Goal: Task Accomplishment & Management: Use online tool/utility

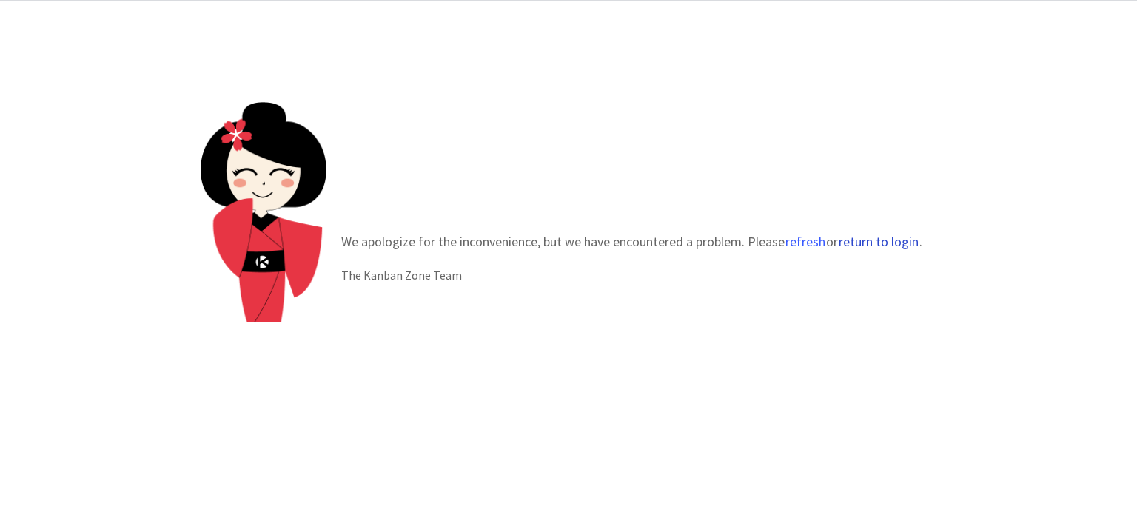
click at [879, 242] on button "return to login" at bounding box center [878, 242] width 81 height 15
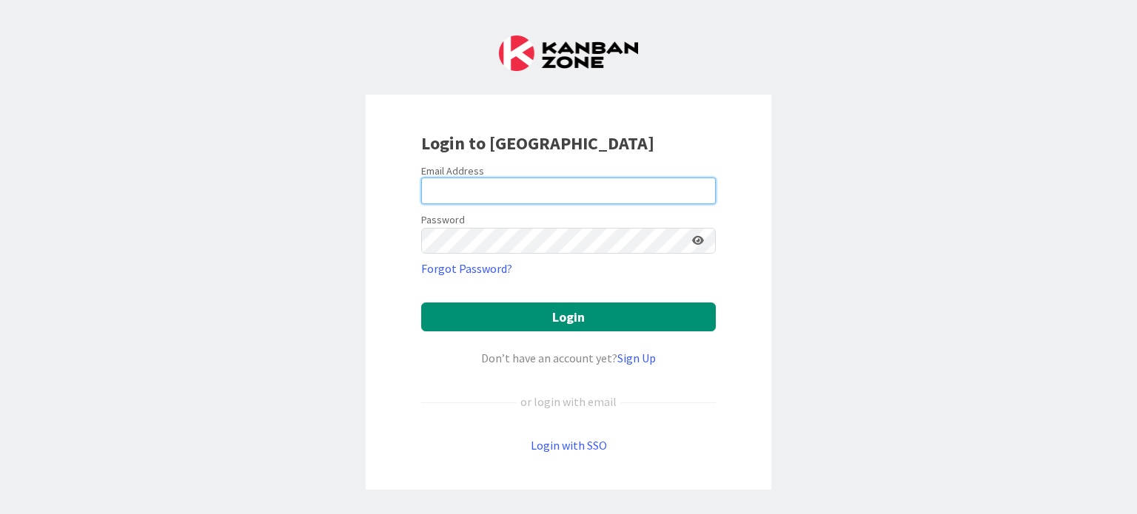
click at [607, 201] on input "email" at bounding box center [568, 191] width 294 height 27
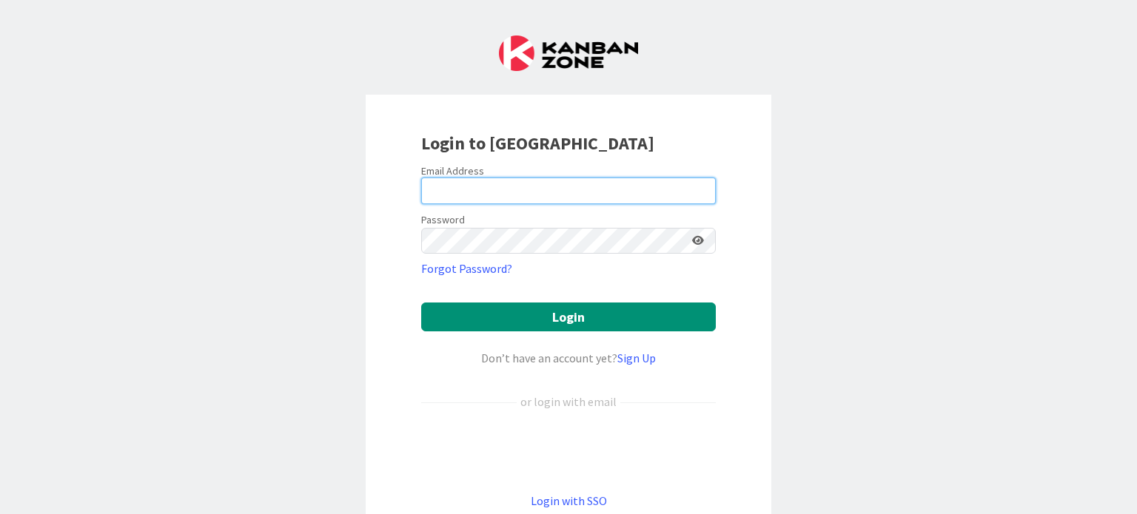
type input "anil@rsaamerica.com"
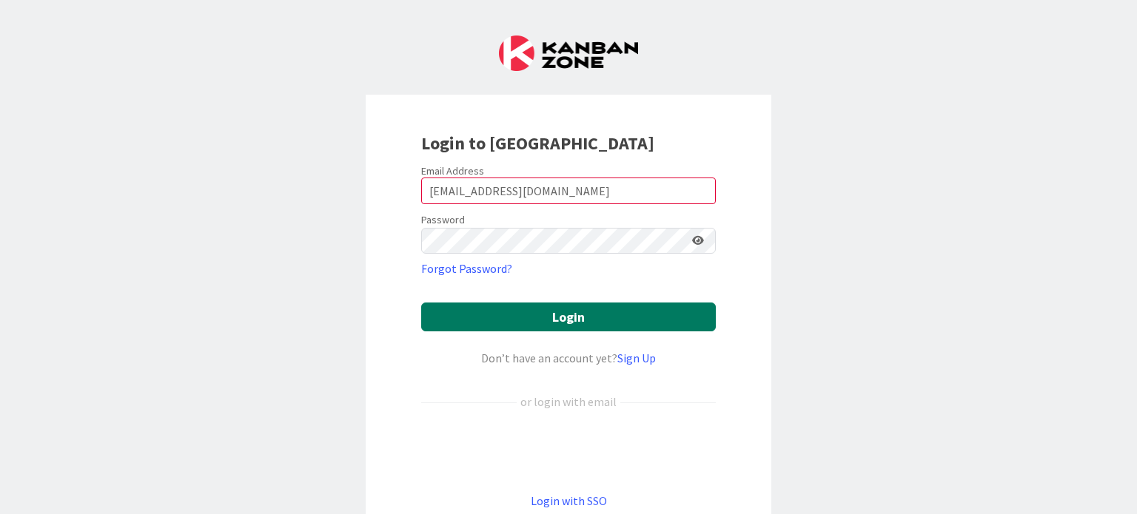
click at [450, 310] on button "Login" at bounding box center [568, 317] width 294 height 29
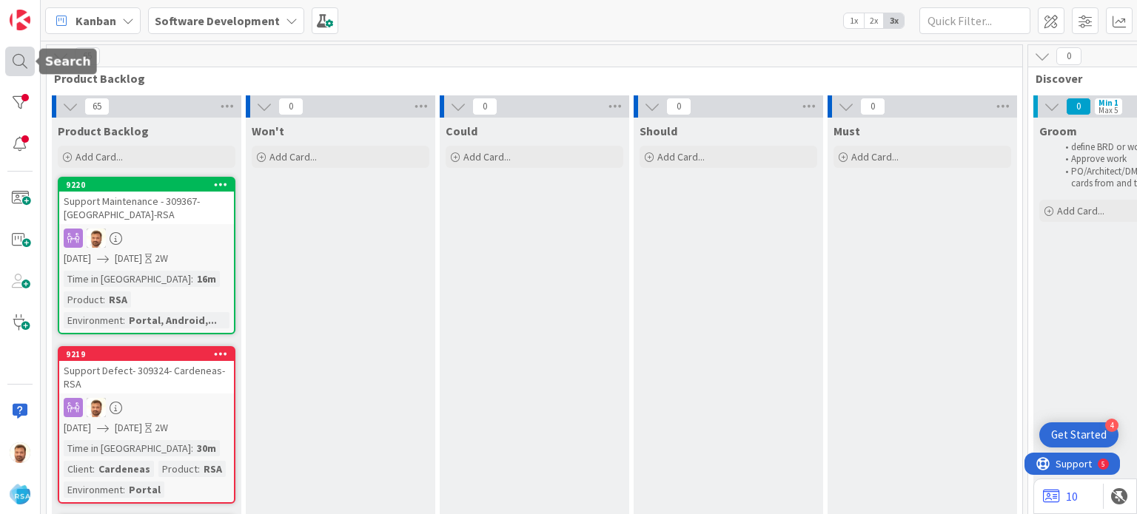
click at [21, 61] on div at bounding box center [20, 62] width 30 height 30
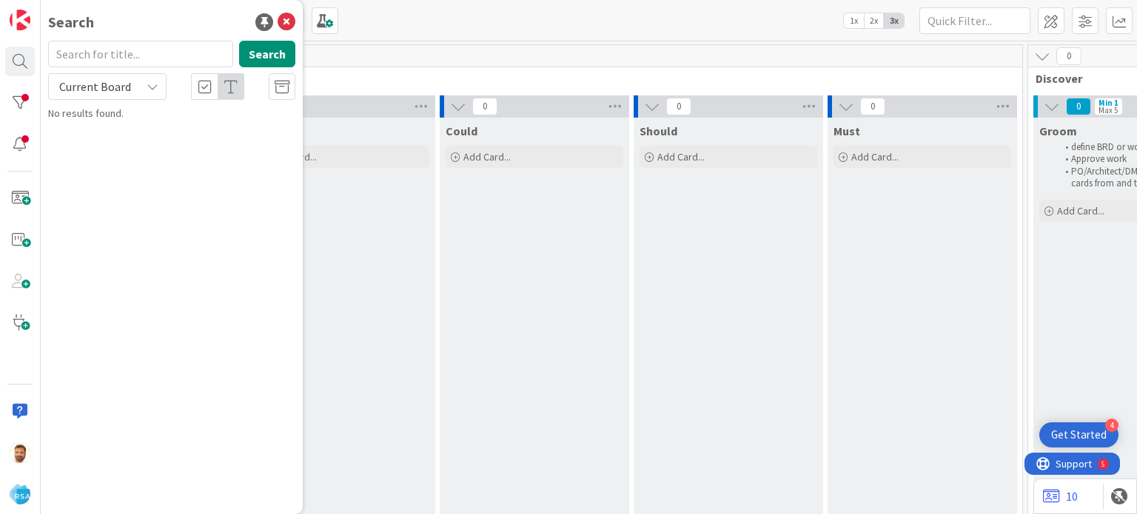
click at [139, 61] on input "text" at bounding box center [140, 54] width 185 height 27
type input "9218"
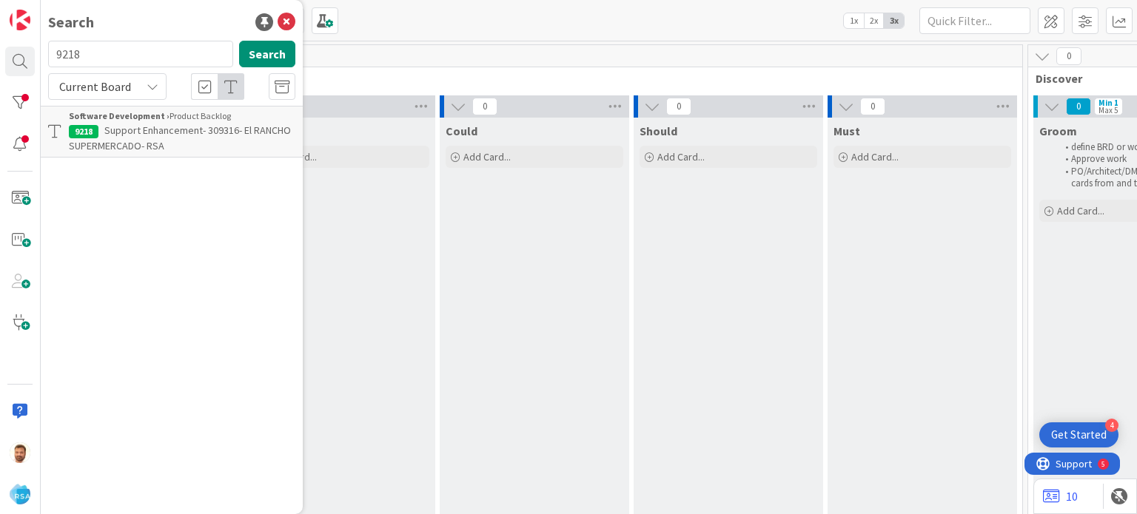
click at [155, 123] on p "Support Enhancement- 309316- El RANCHO SUPERMERCADO- RSA" at bounding box center [182, 138] width 226 height 31
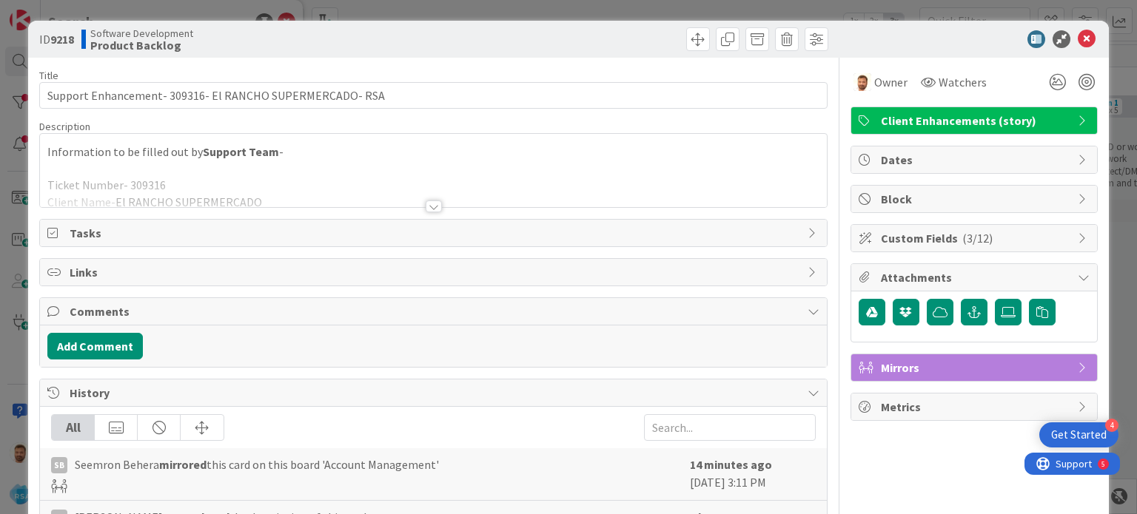
click at [681, 58] on div "Title 56 / 128 Support Enhancement- 309316- El RANCHO SUPERMERCADO- RSA Descrip…" at bounding box center [432, 403] width 787 height 690
click at [686, 41] on span at bounding box center [698, 39] width 24 height 24
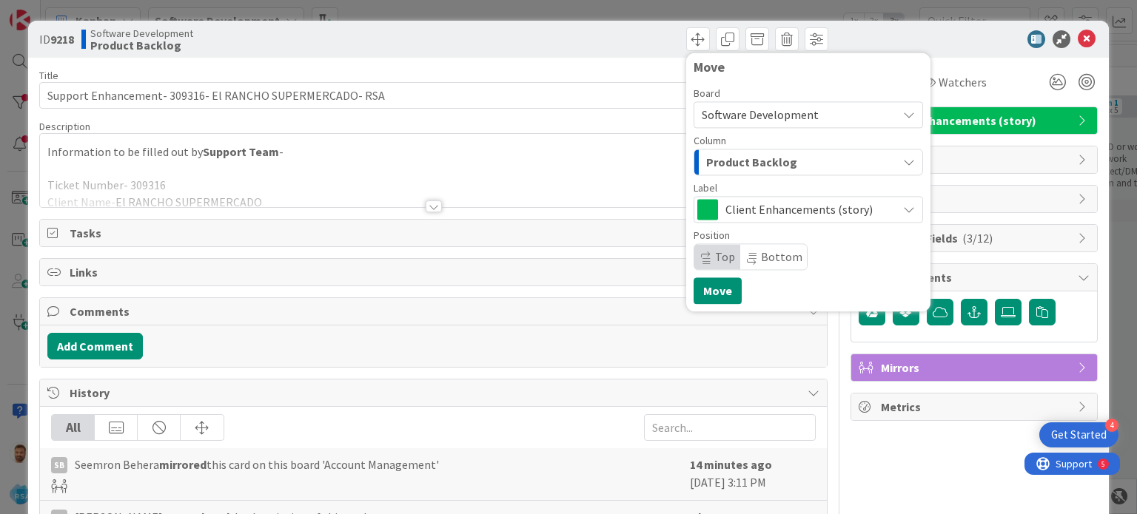
click at [744, 172] on div "Product Backlog" at bounding box center [799, 162] width 195 height 24
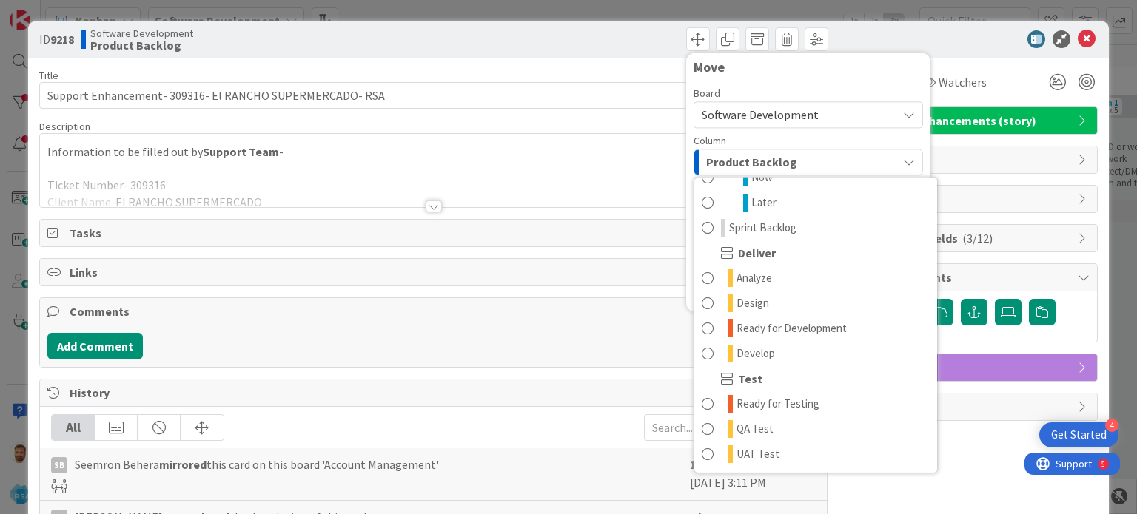
scroll to position [248, 0]
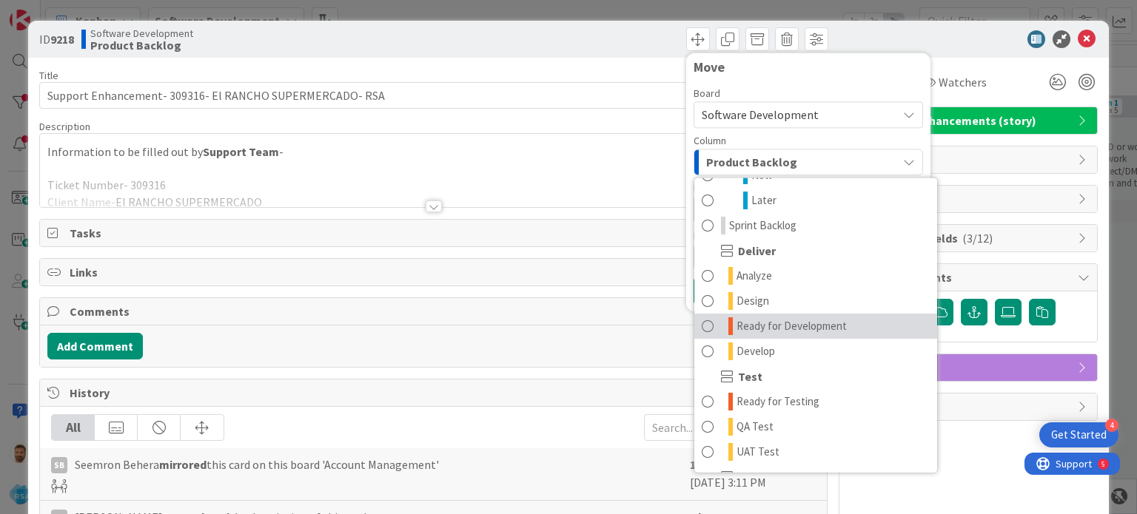
click at [829, 325] on span "Ready for Development" at bounding box center [791, 326] width 110 height 18
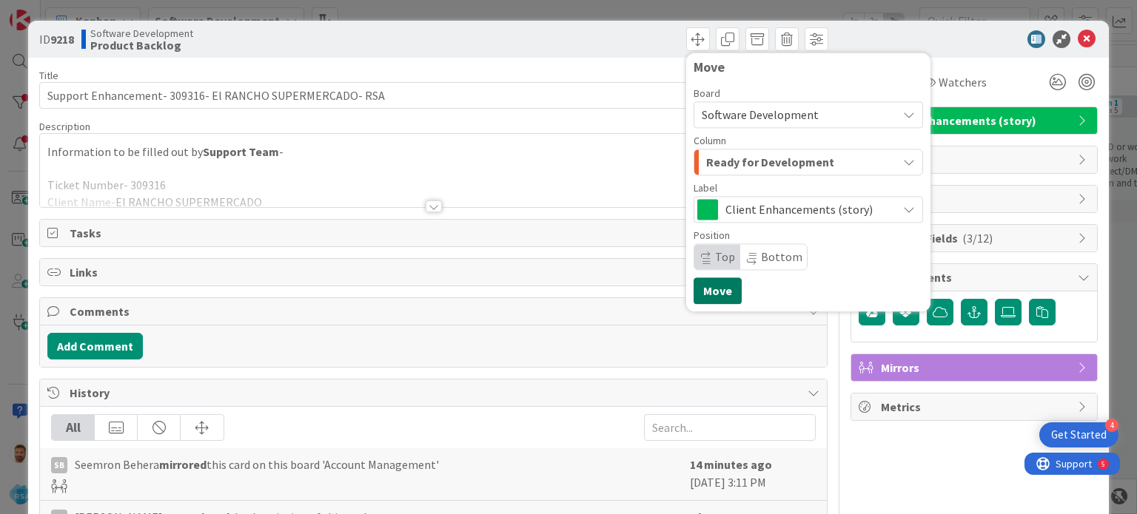
click at [713, 299] on button "Move" at bounding box center [717, 290] width 48 height 27
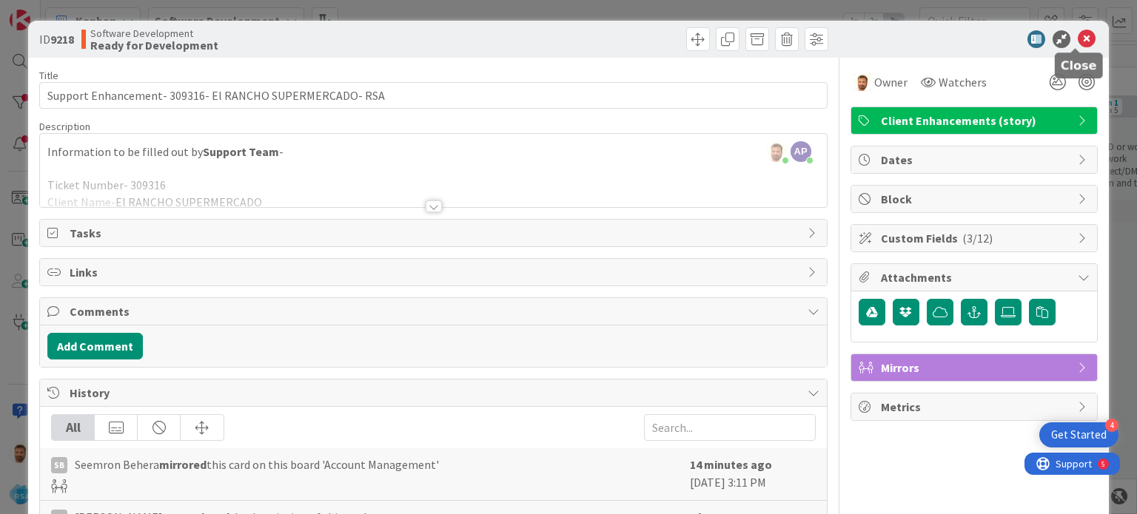
click at [1077, 45] on icon at bounding box center [1086, 39] width 18 height 18
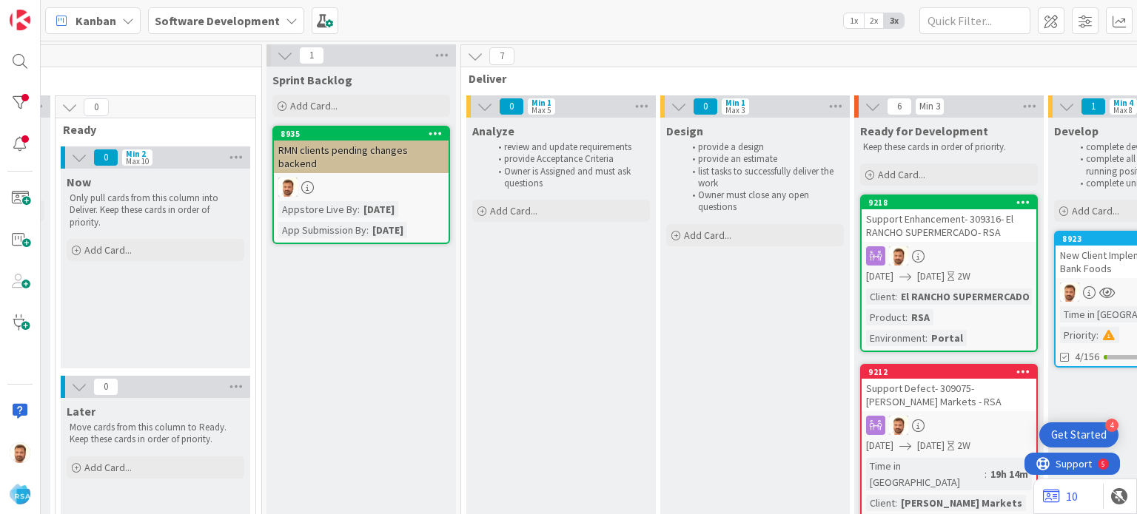
scroll to position [0, 1175]
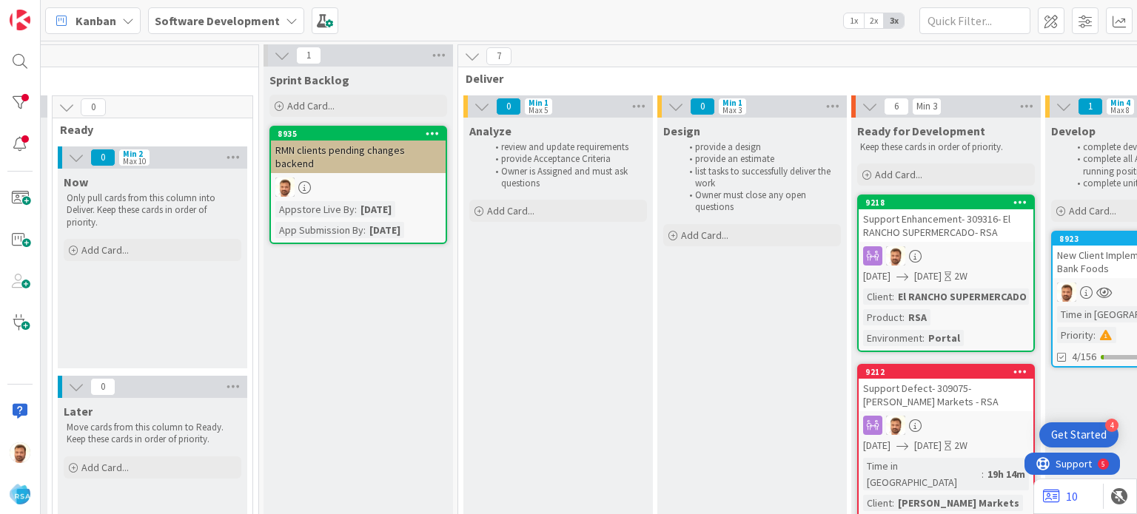
click at [937, 217] on div "Support Enhancement- 309316- El RANCHO SUPERMERCADO- RSA" at bounding box center [945, 225] width 175 height 33
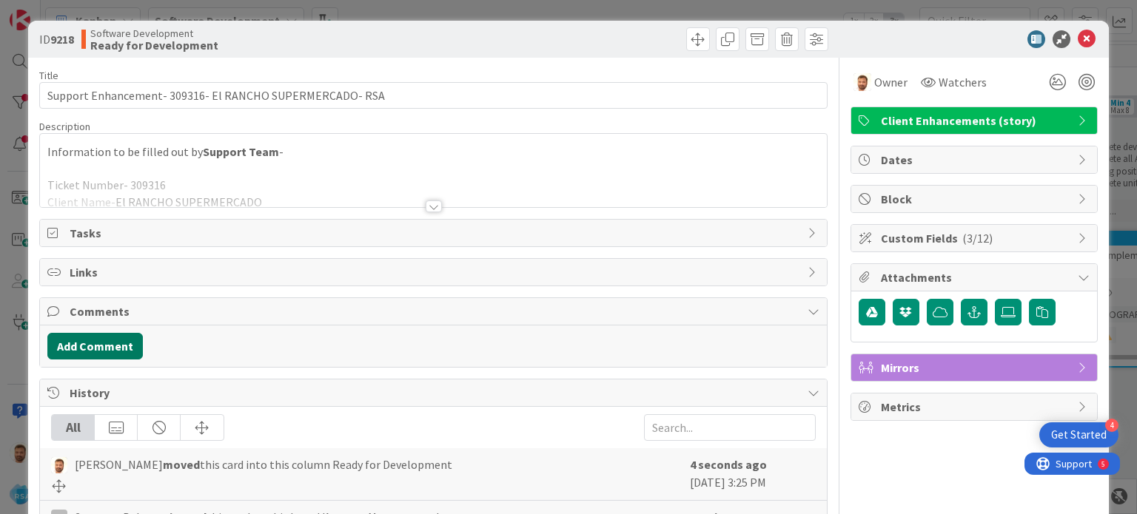
click at [101, 342] on button "Add Comment" at bounding box center [94, 346] width 95 height 27
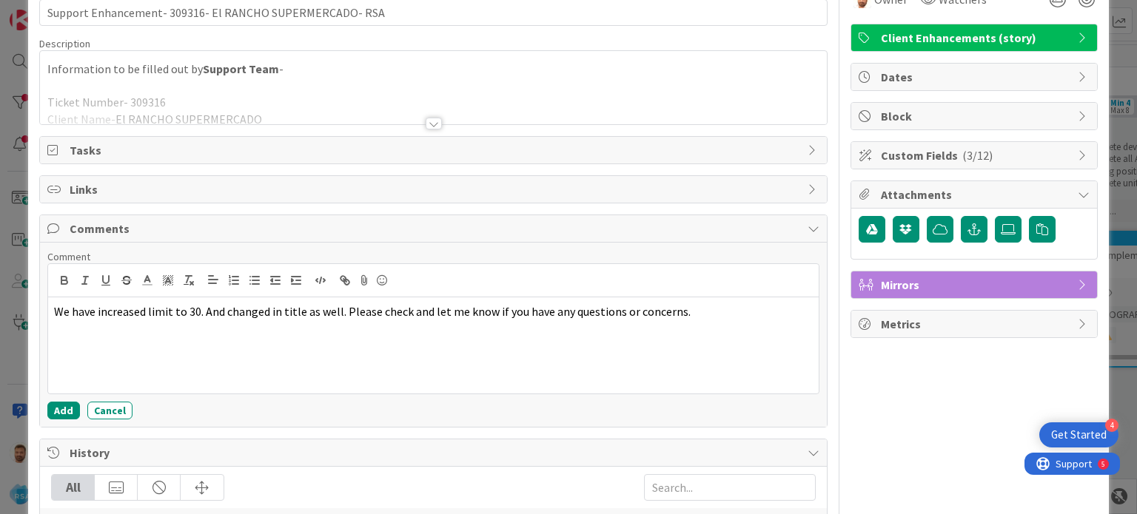
scroll to position [88, 0]
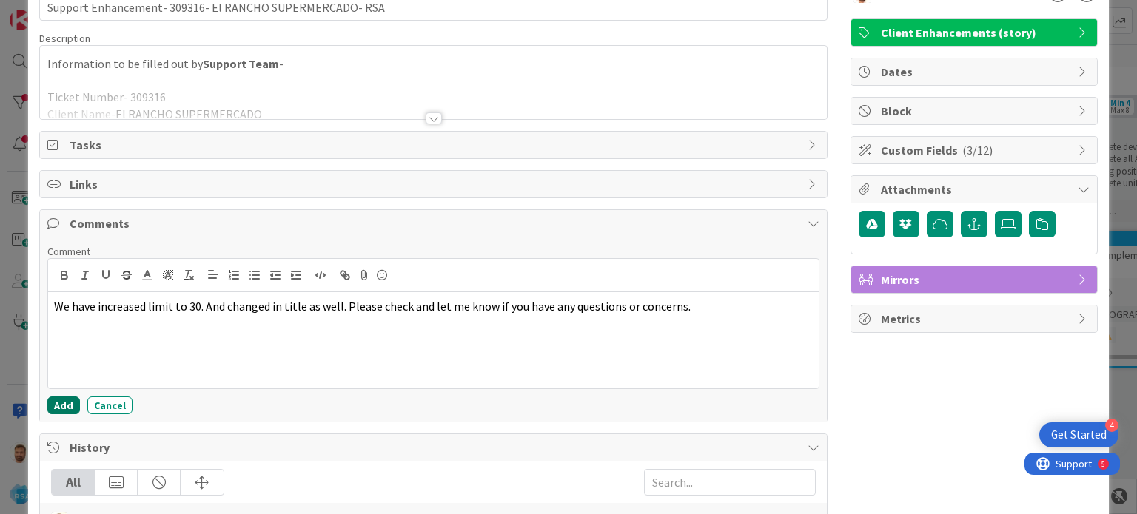
click at [62, 401] on button "Add" at bounding box center [63, 406] width 33 height 18
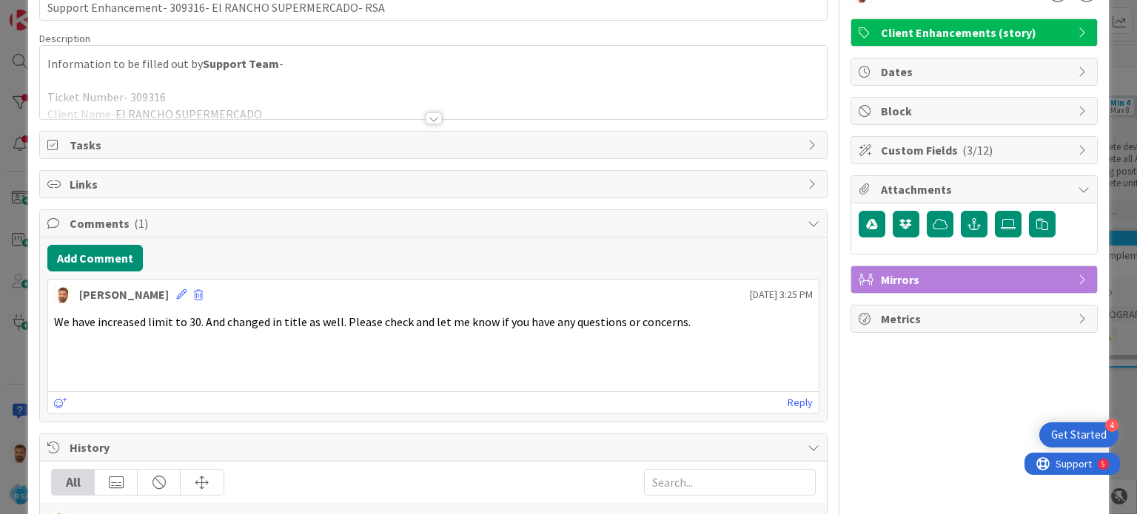
scroll to position [0, 0]
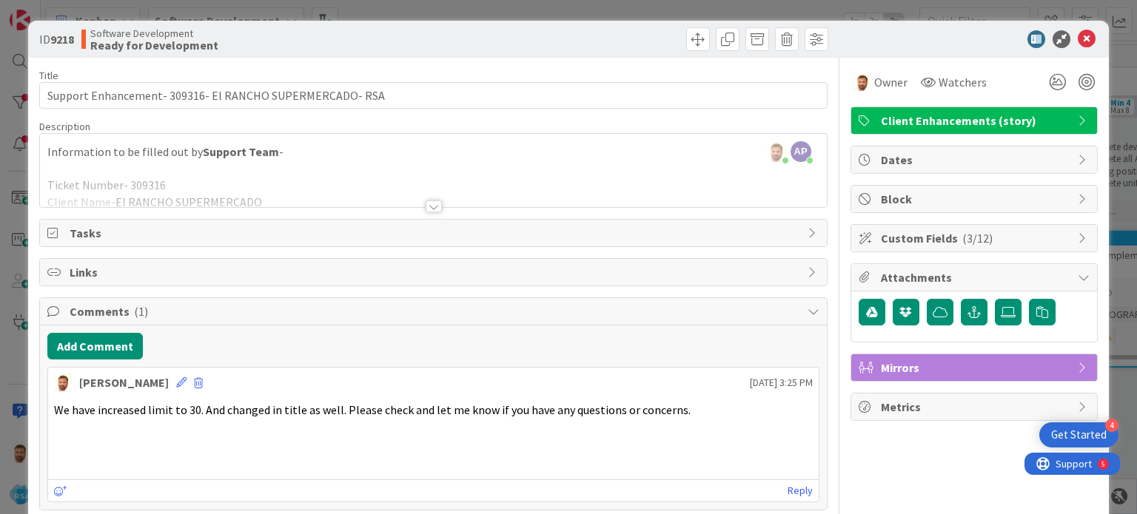
click at [690, 55] on div "ID 9218 Software Development Ready for Development" at bounding box center [568, 39] width 1080 height 37
click at [686, 37] on span at bounding box center [698, 39] width 24 height 24
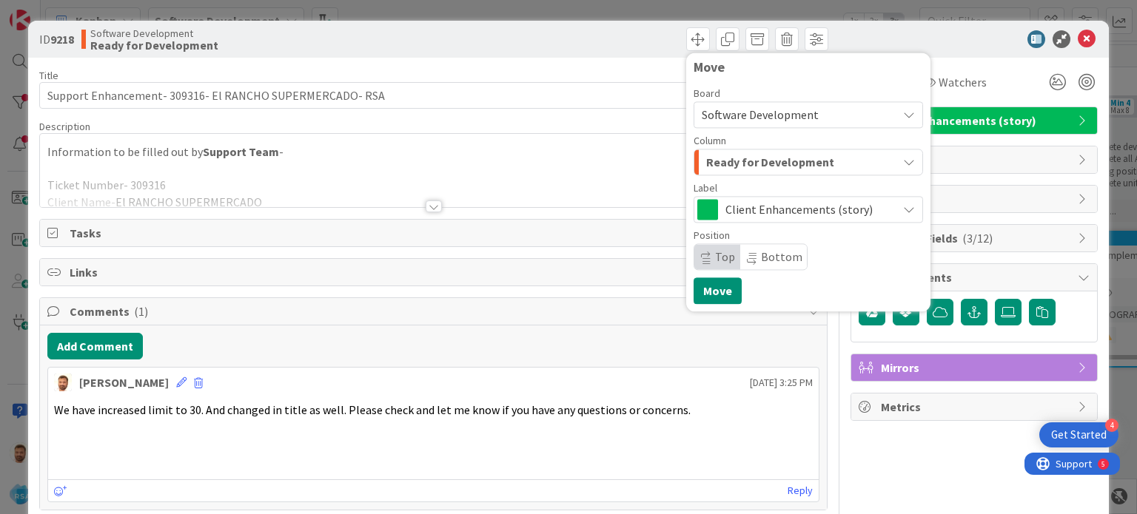
click at [718, 155] on span "Ready for Development" at bounding box center [770, 161] width 128 height 19
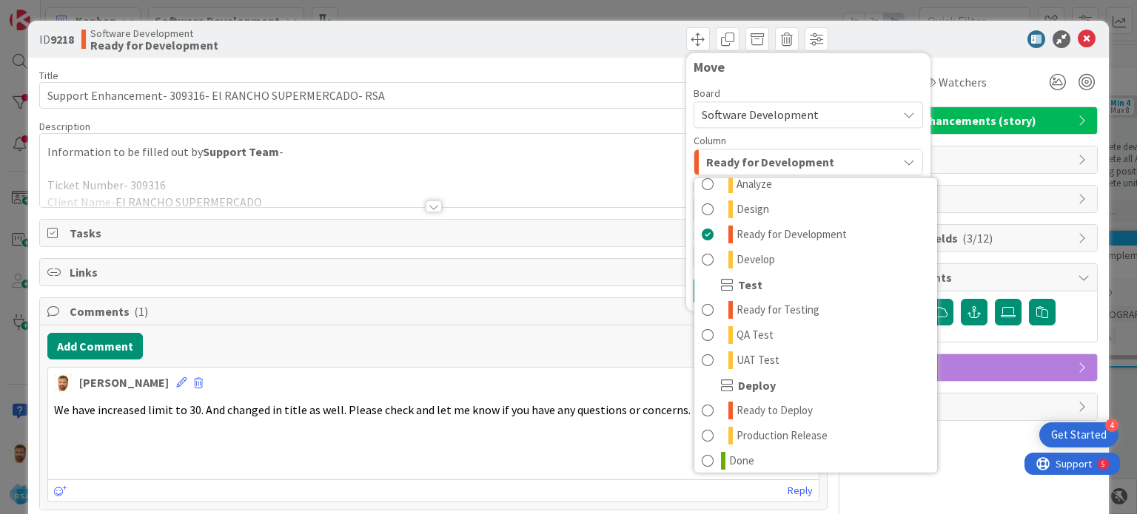
scroll to position [421, 0]
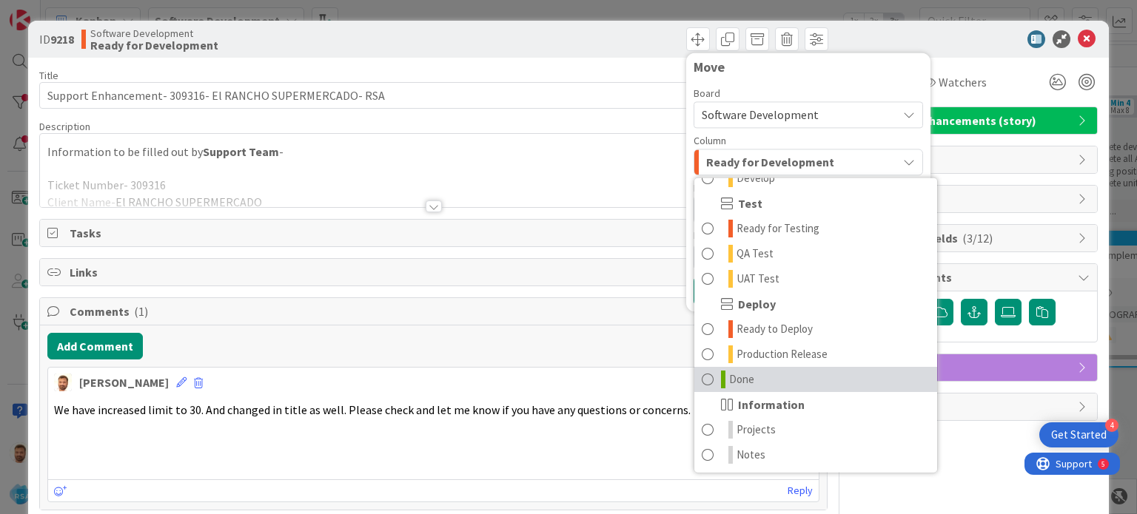
click at [734, 374] on span "Done" at bounding box center [741, 380] width 25 height 18
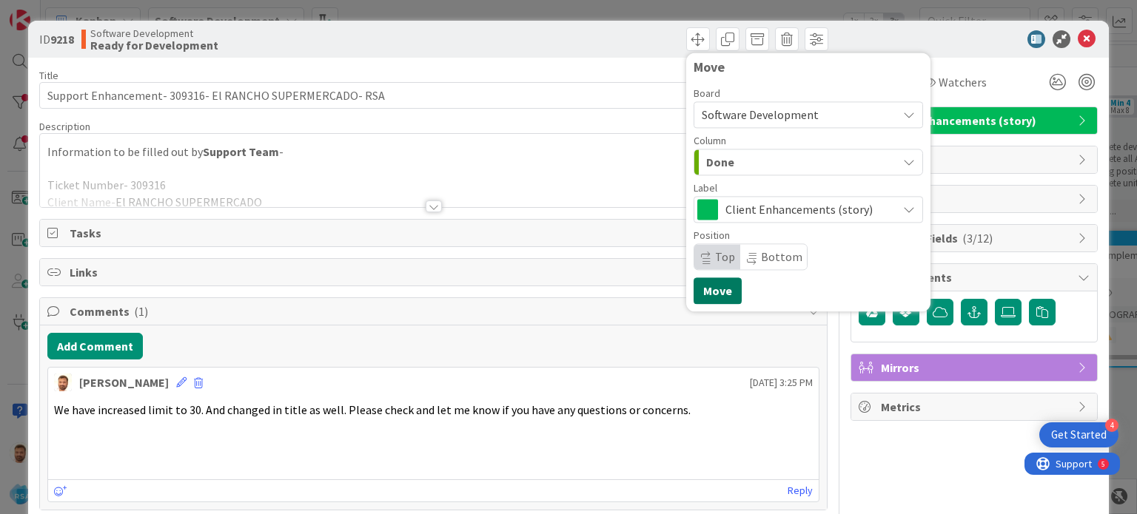
click at [704, 280] on button "Move" at bounding box center [717, 290] width 48 height 27
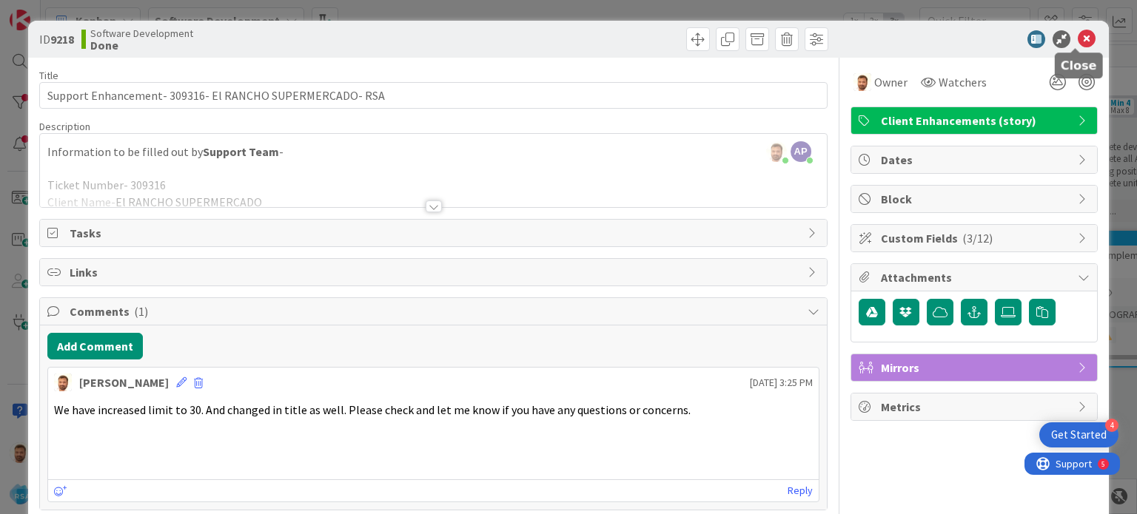
click at [1080, 38] on icon at bounding box center [1086, 39] width 18 height 18
